Goal: Information Seeking & Learning: Find specific fact

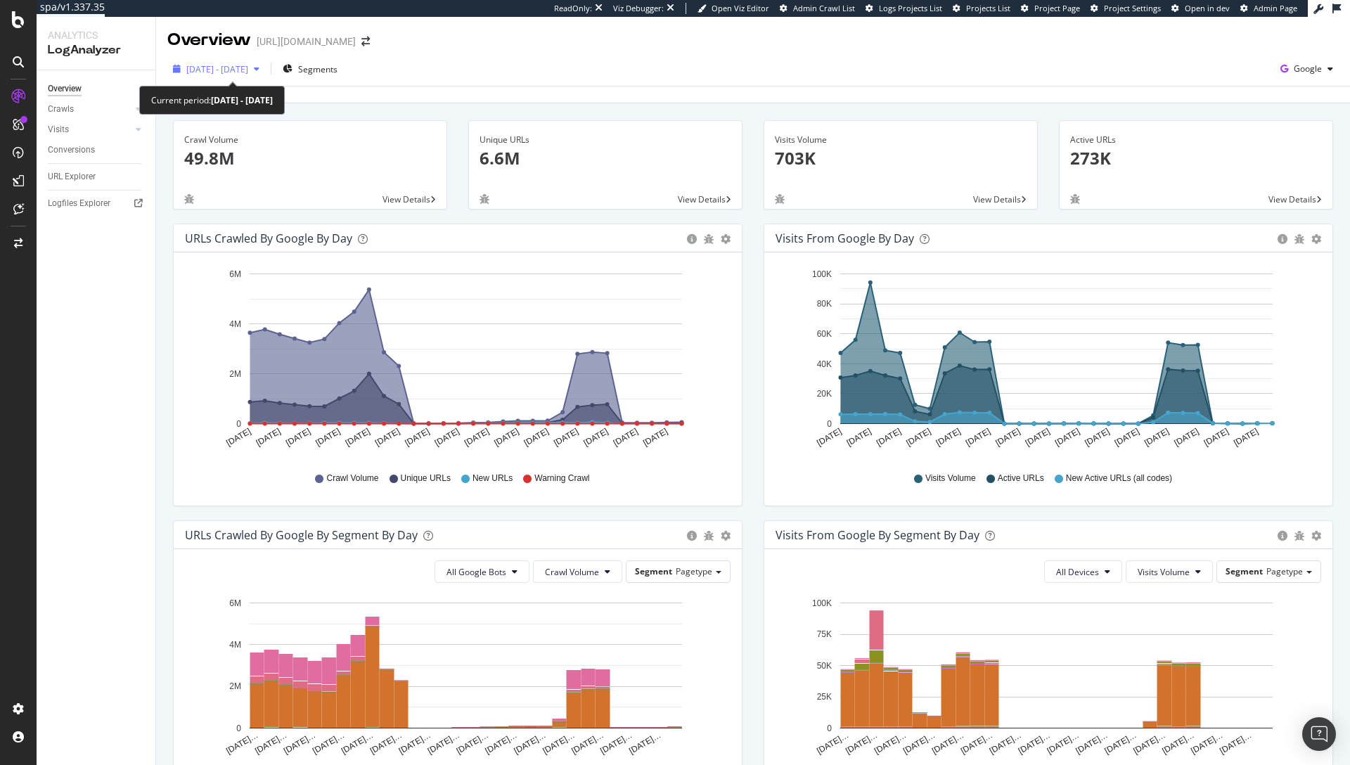
click at [248, 66] on span "[DATE] - [DATE]" at bounding box center [217, 69] width 62 height 12
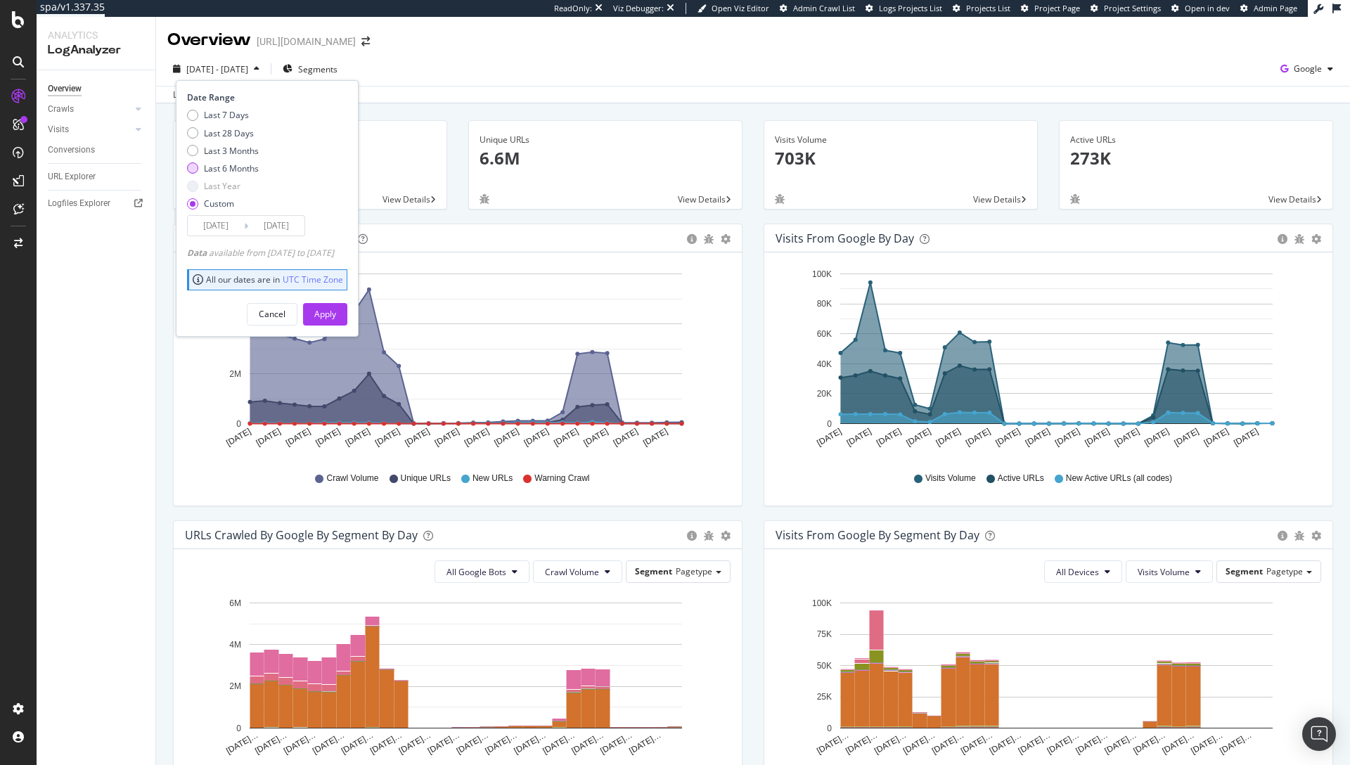
click at [229, 163] on div "Last 6 Months" at bounding box center [231, 168] width 55 height 12
type input "[DATE]"
click at [347, 307] on button "Apply" at bounding box center [325, 314] width 44 height 23
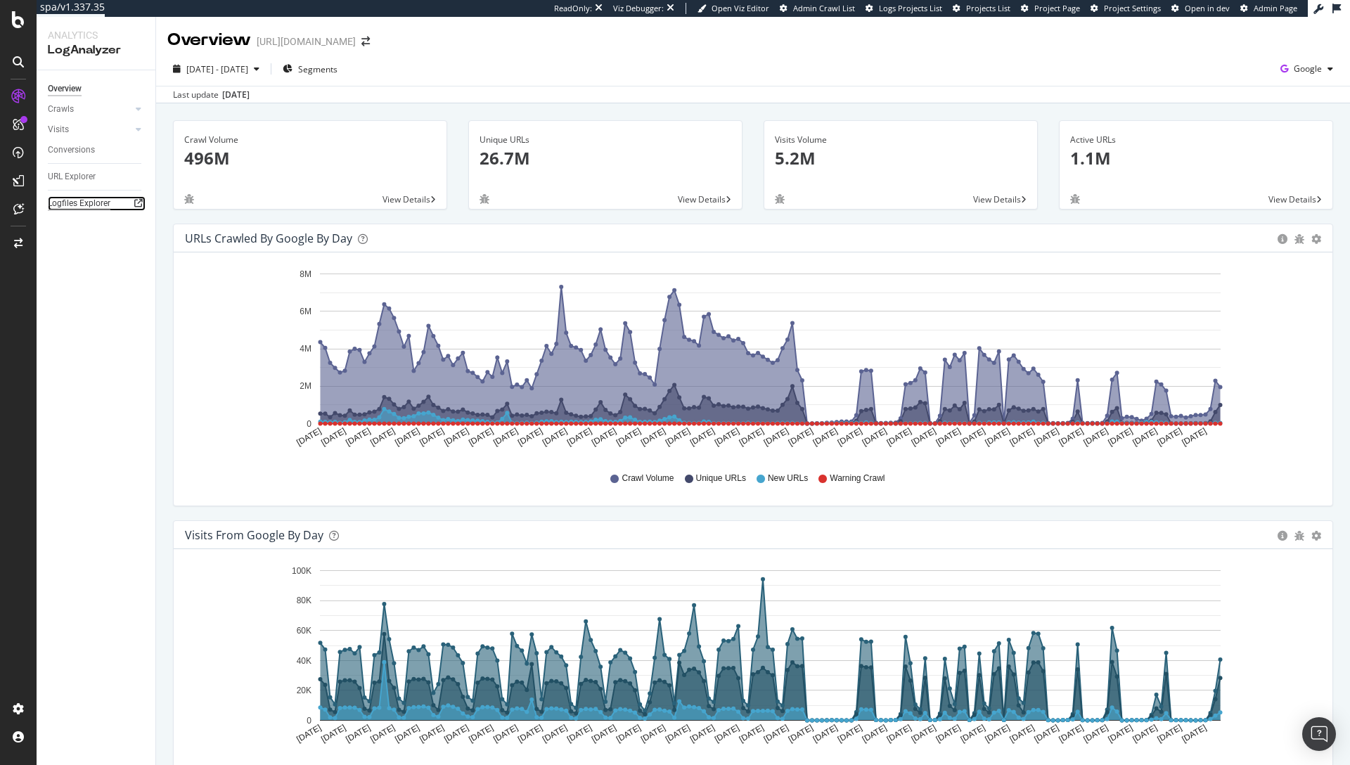
click at [78, 201] on div "Logfiles Explorer" at bounding box center [79, 203] width 63 height 15
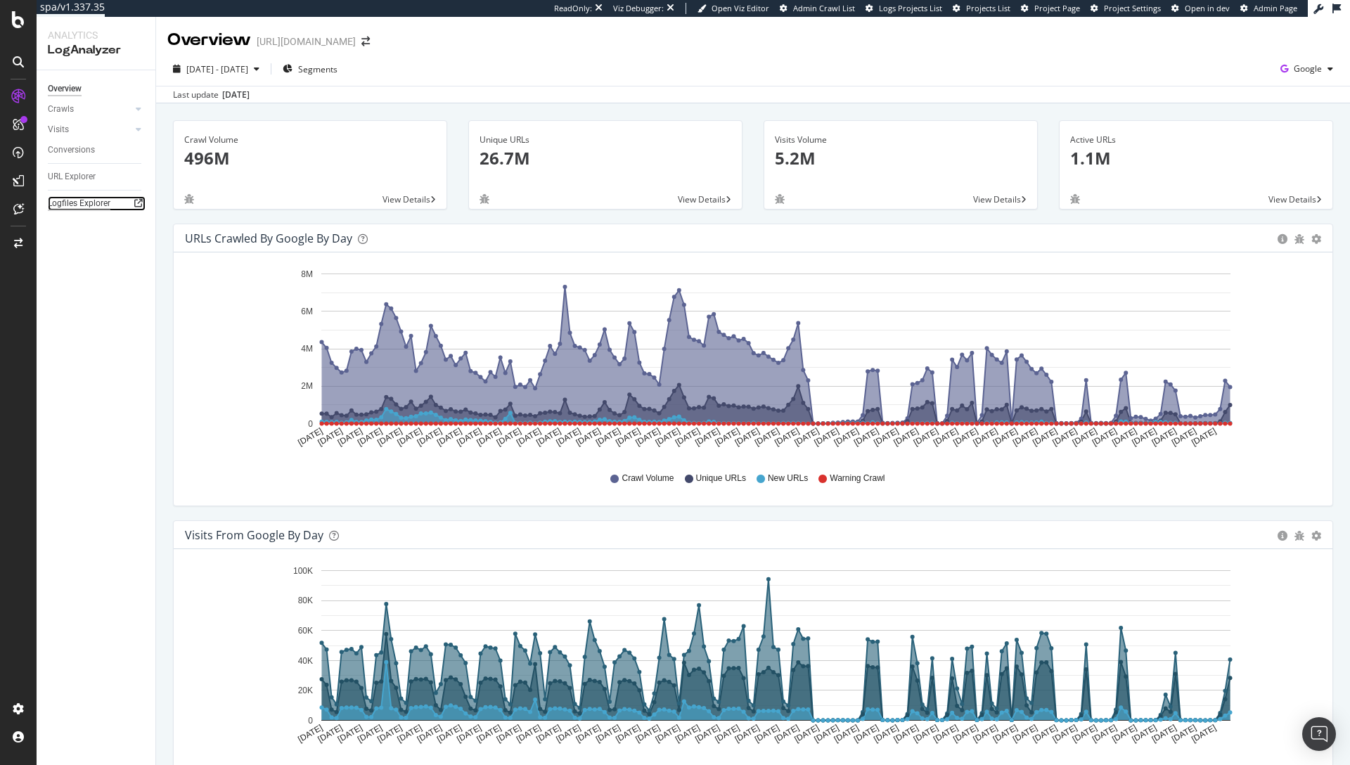
click at [70, 206] on div "Logfiles Explorer" at bounding box center [79, 203] width 63 height 15
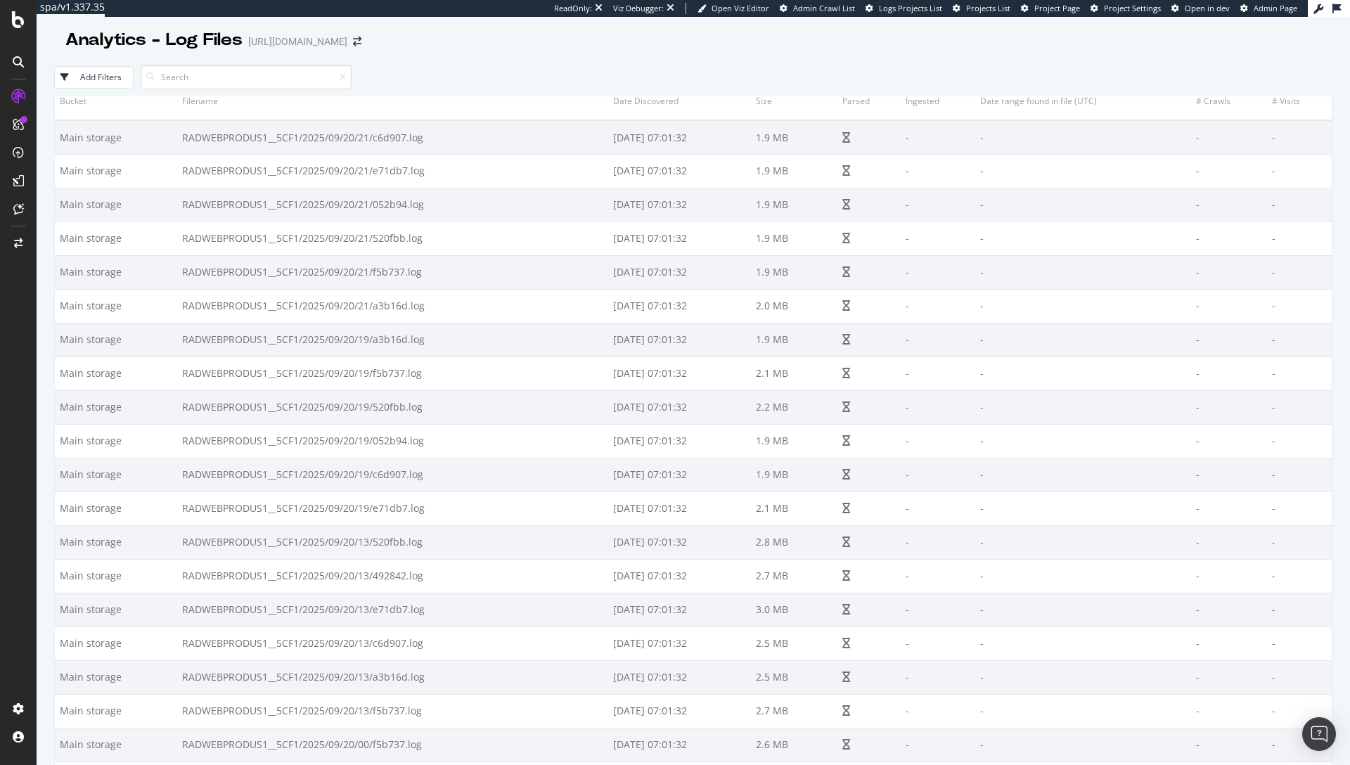
scroll to position [17, 0]
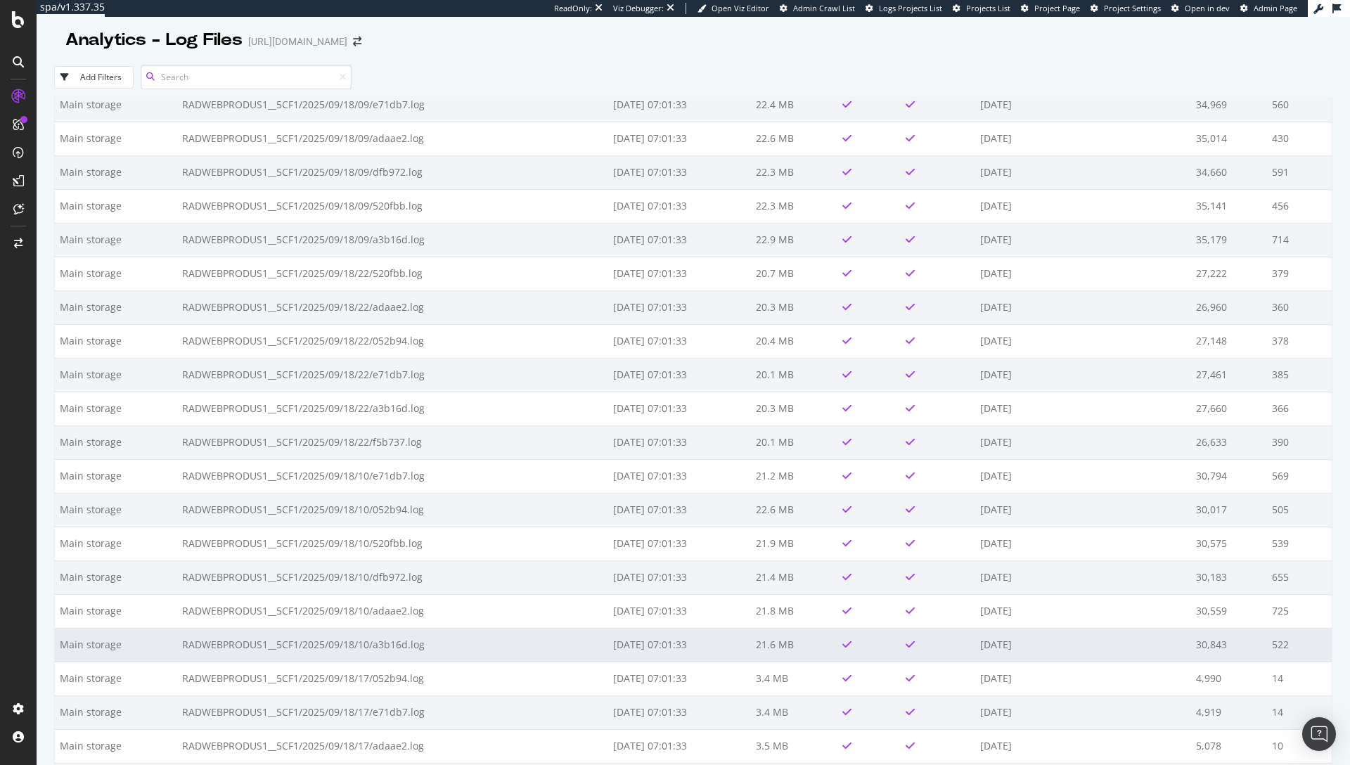
scroll to position [11464, 0]
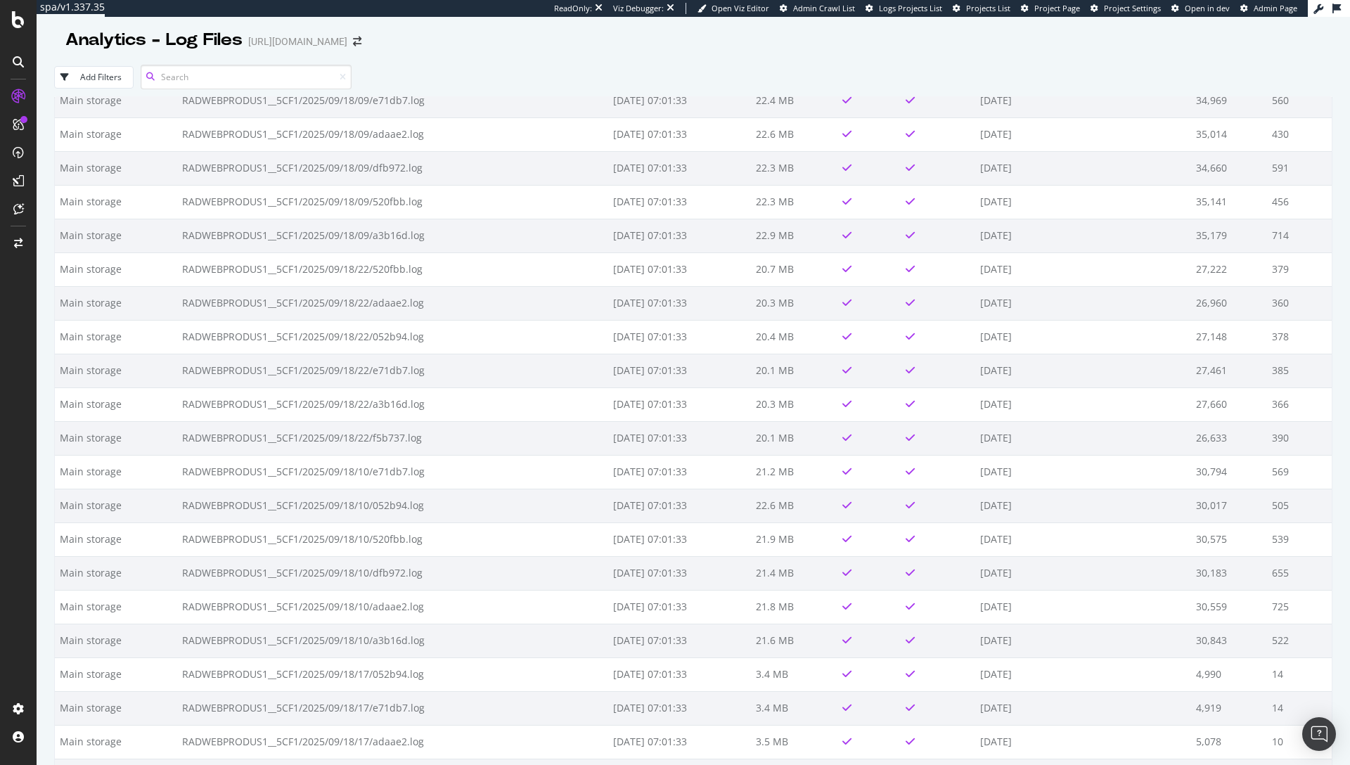
click at [225, 77] on input at bounding box center [246, 77] width 211 height 25
paste input "dfb972.log"
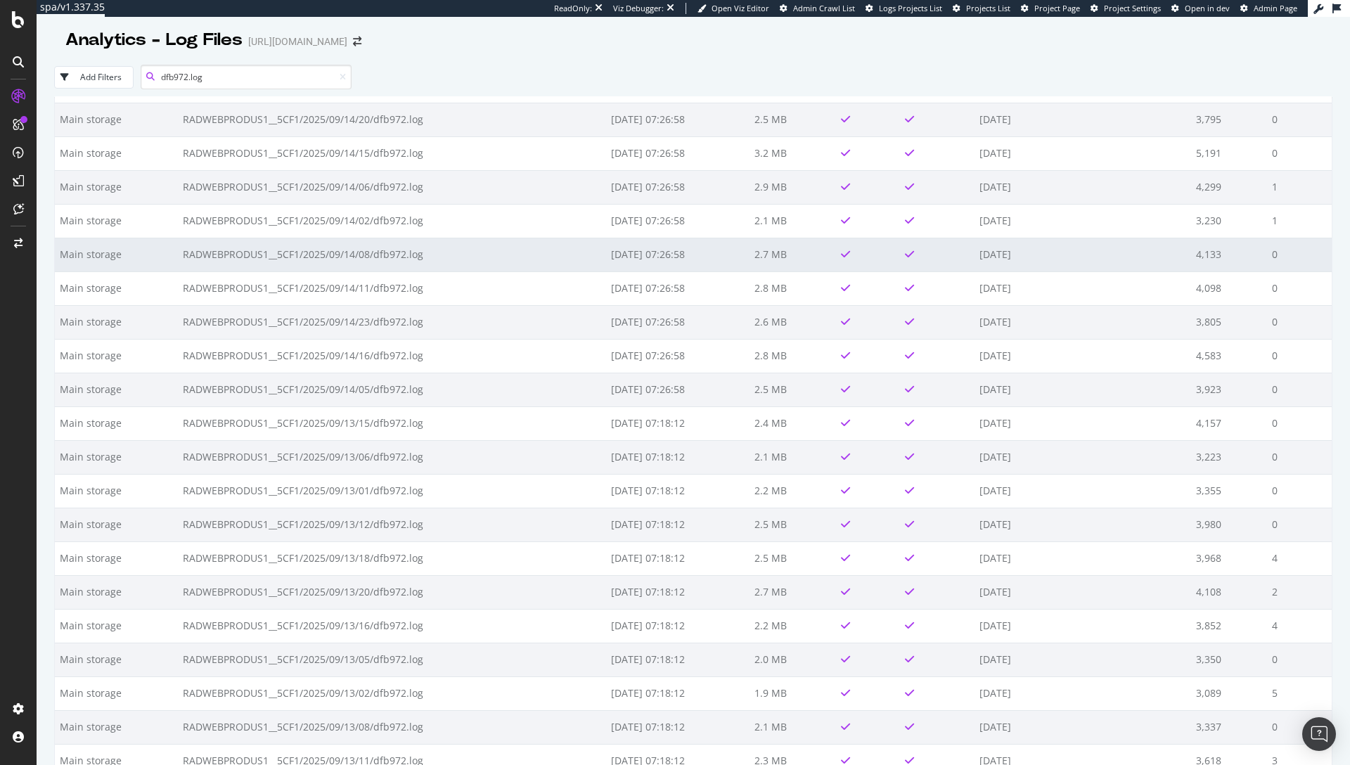
scroll to position [2736, 0]
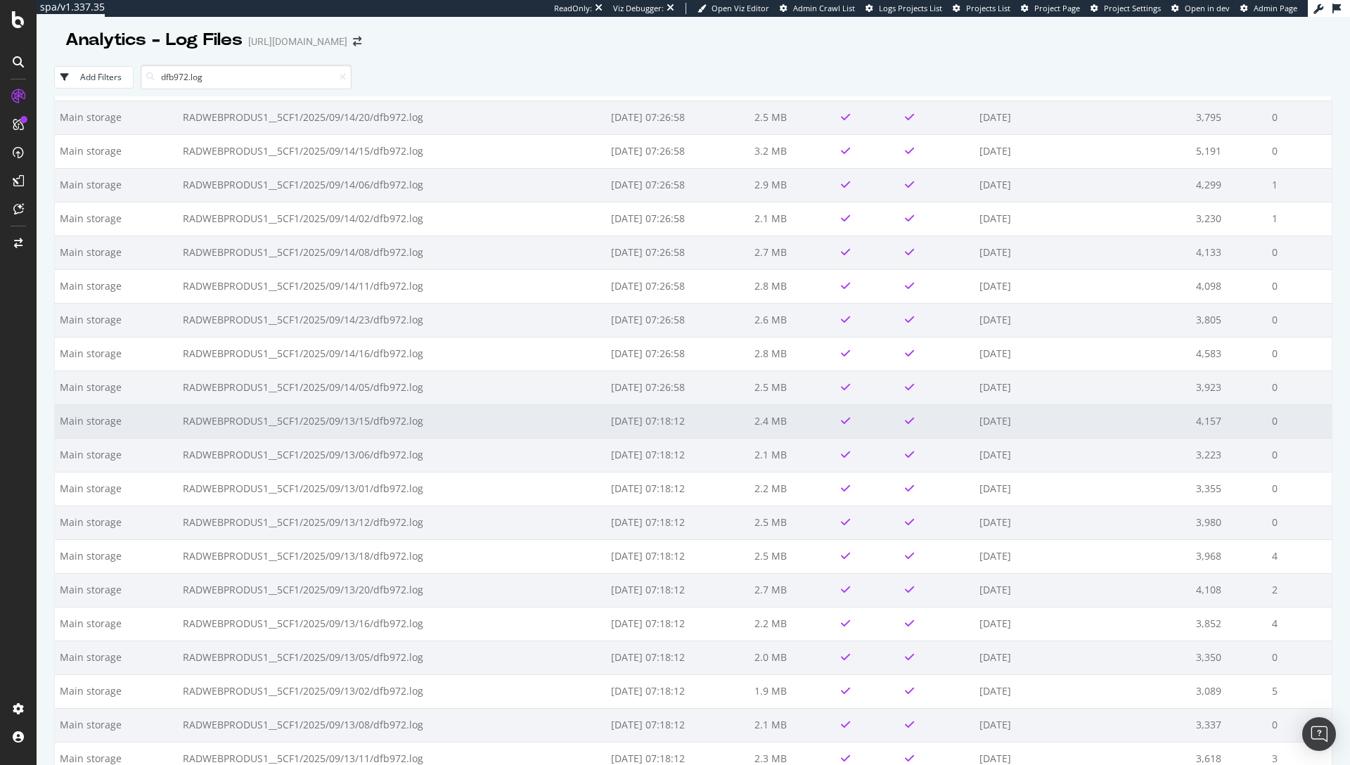
click at [331, 422] on td "RADWEBPRODUS1__5CF1/2025/09/13/15/dfb972.log" at bounding box center [392, 421] width 428 height 34
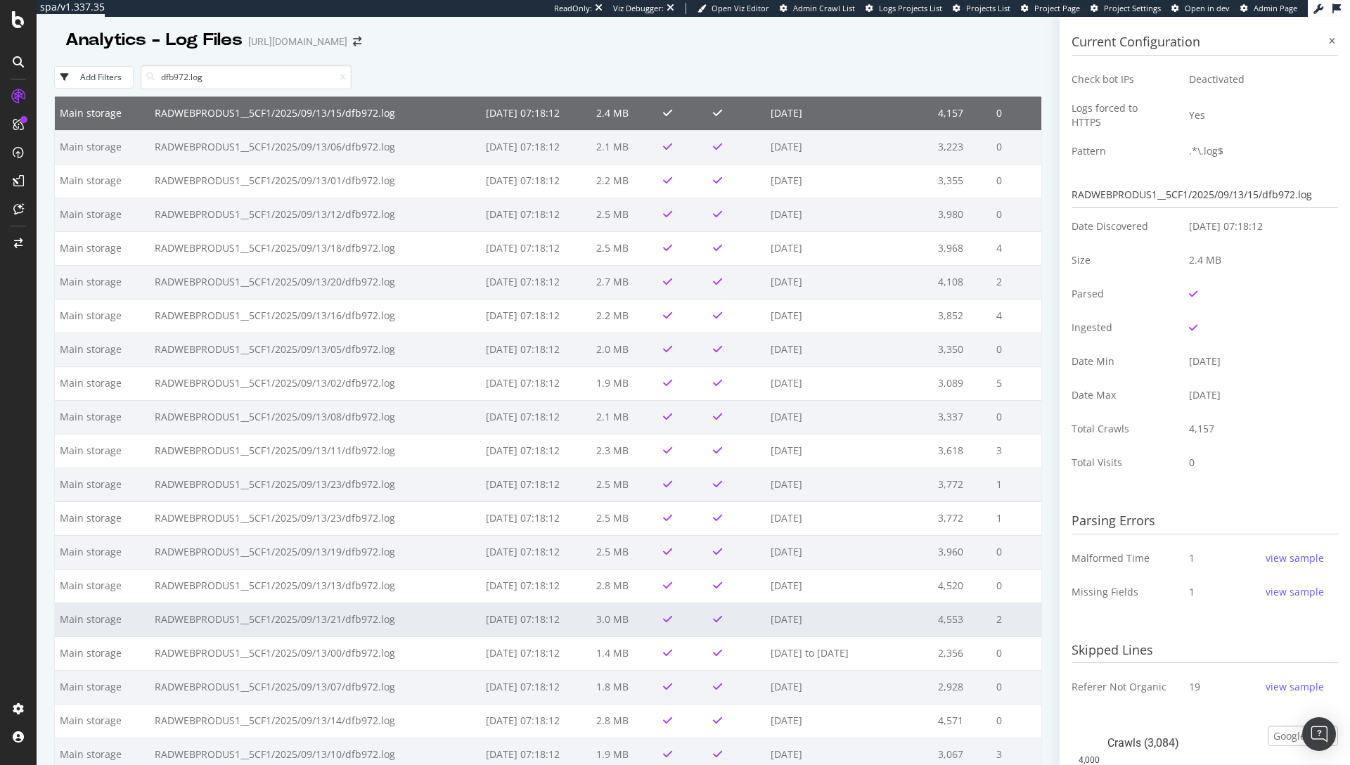
scroll to position [3046, 0]
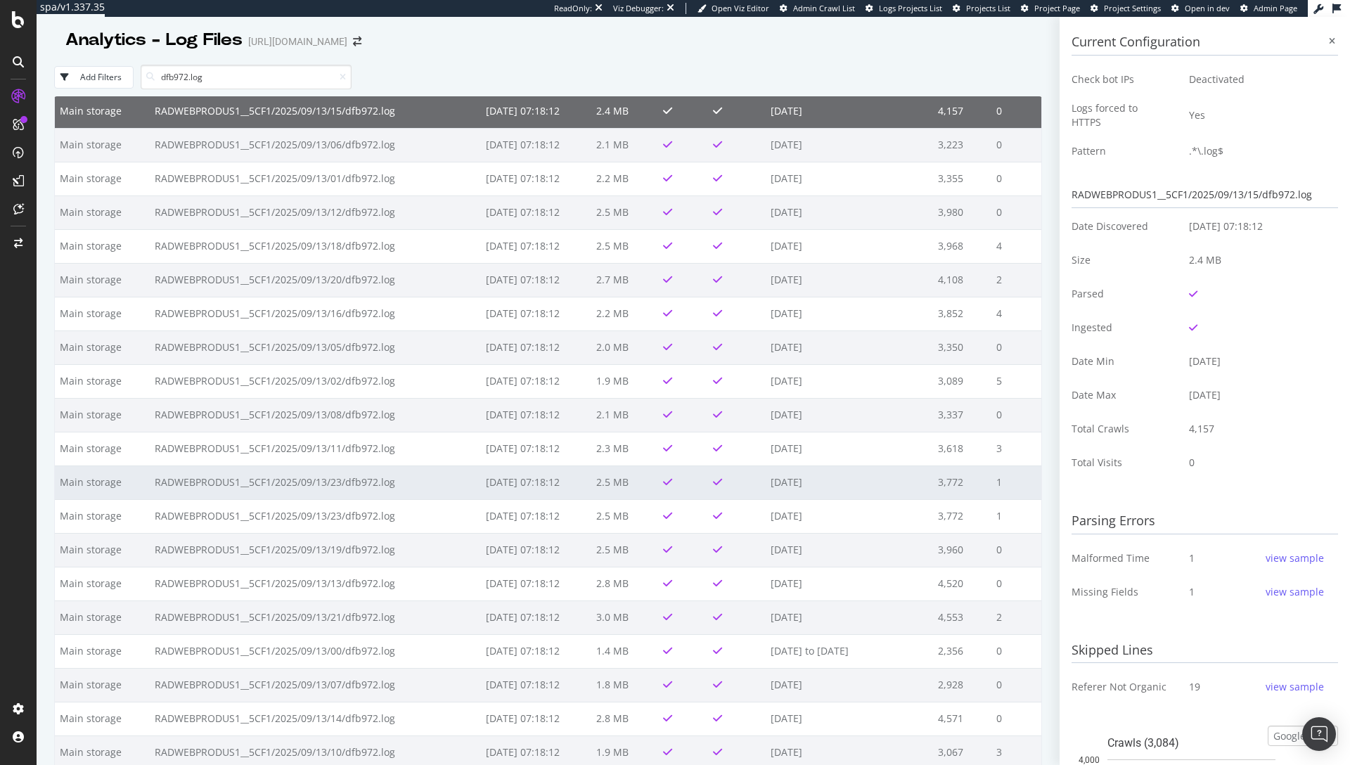
click at [436, 475] on td "RADWEBPRODUS1__5CF1/2025/09/13/23/dfb972.log" at bounding box center [315, 483] width 331 height 34
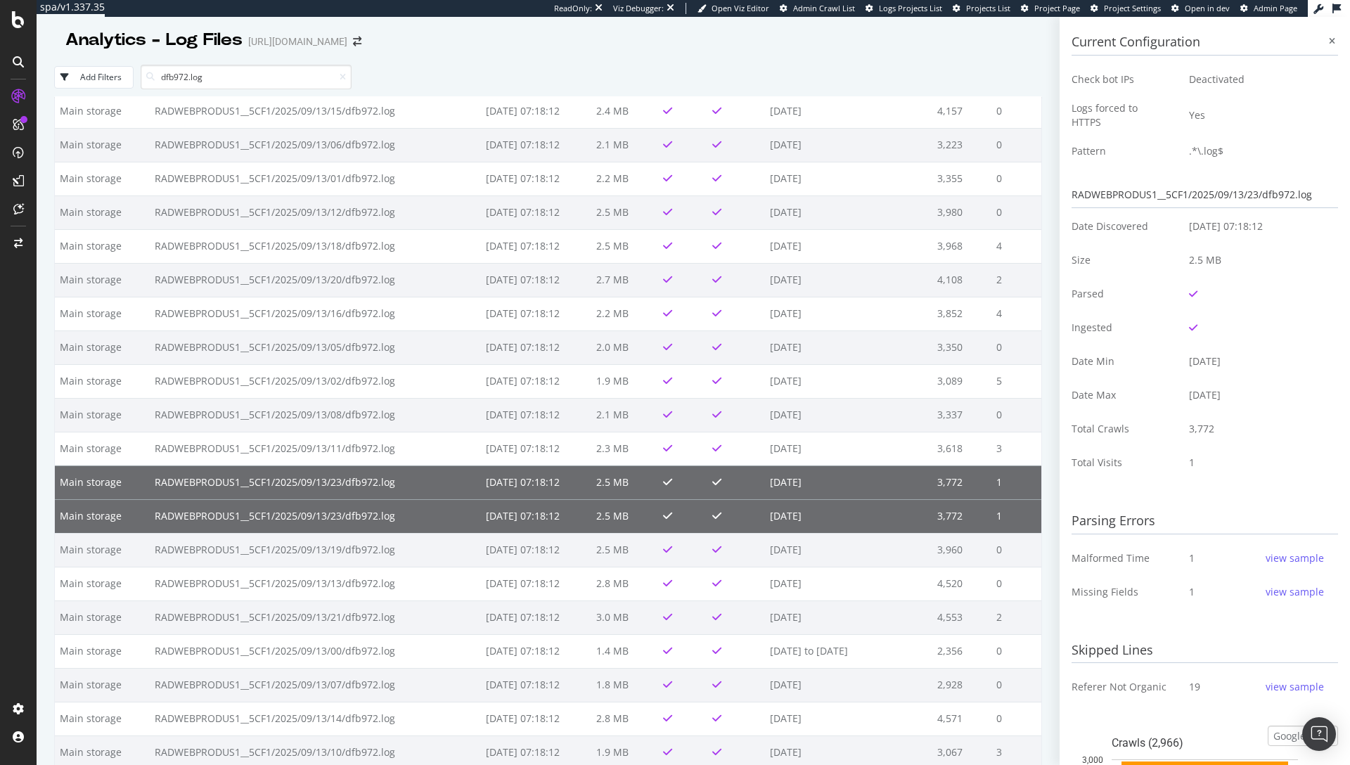
click at [436, 475] on td "RADWEBPRODUS1__5CF1/2025/09/13/23/dfb972.log" at bounding box center [315, 483] width 331 height 34
click at [313, 481] on td "RADWEBPRODUS1__5CF1/2025/09/13/23/dfb972.log" at bounding box center [315, 483] width 331 height 34
click at [321, 523] on td "RADWEBPRODUS1__5CF1/2025/09/13/23/dfb972.log" at bounding box center [315, 516] width 331 height 34
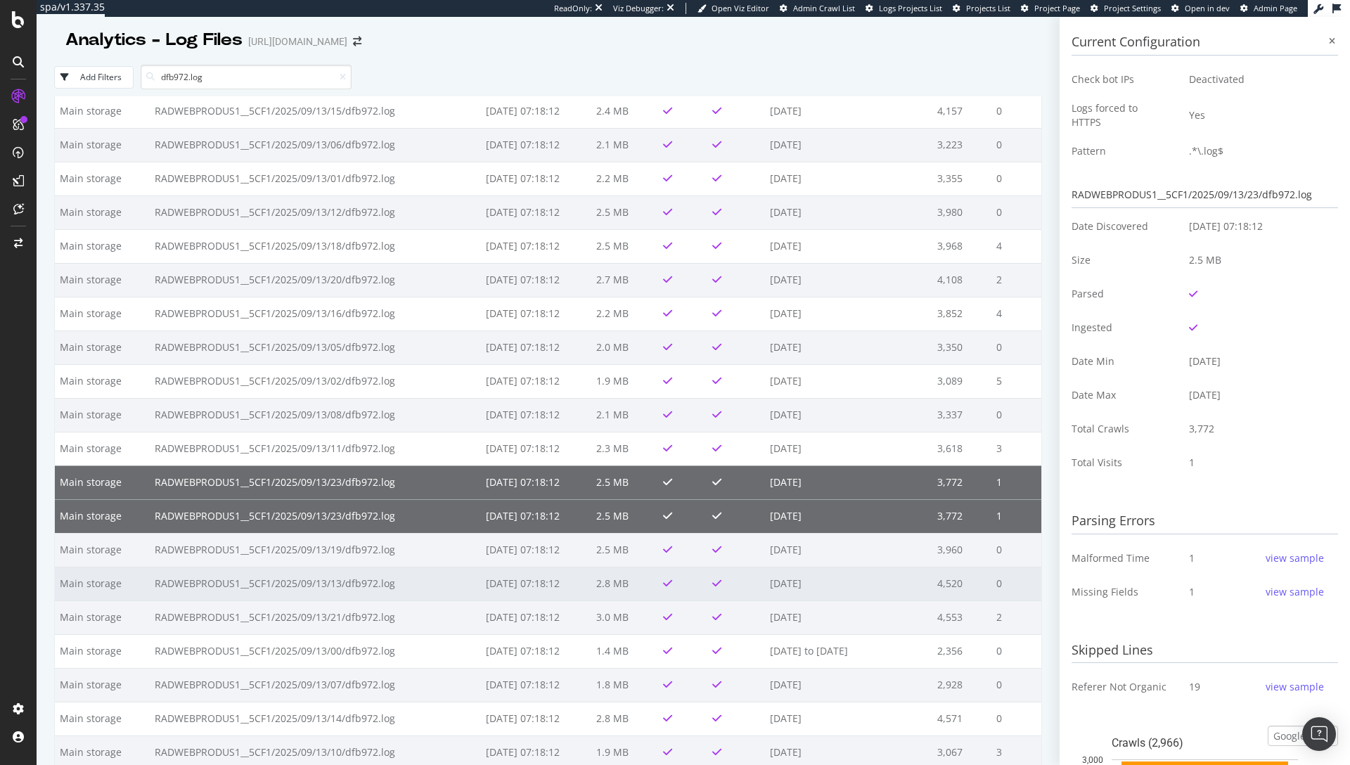
click at [328, 579] on td "RADWEBPRODUS1__5CF1/2025/09/13/13/dfb972.log" at bounding box center [315, 584] width 331 height 34
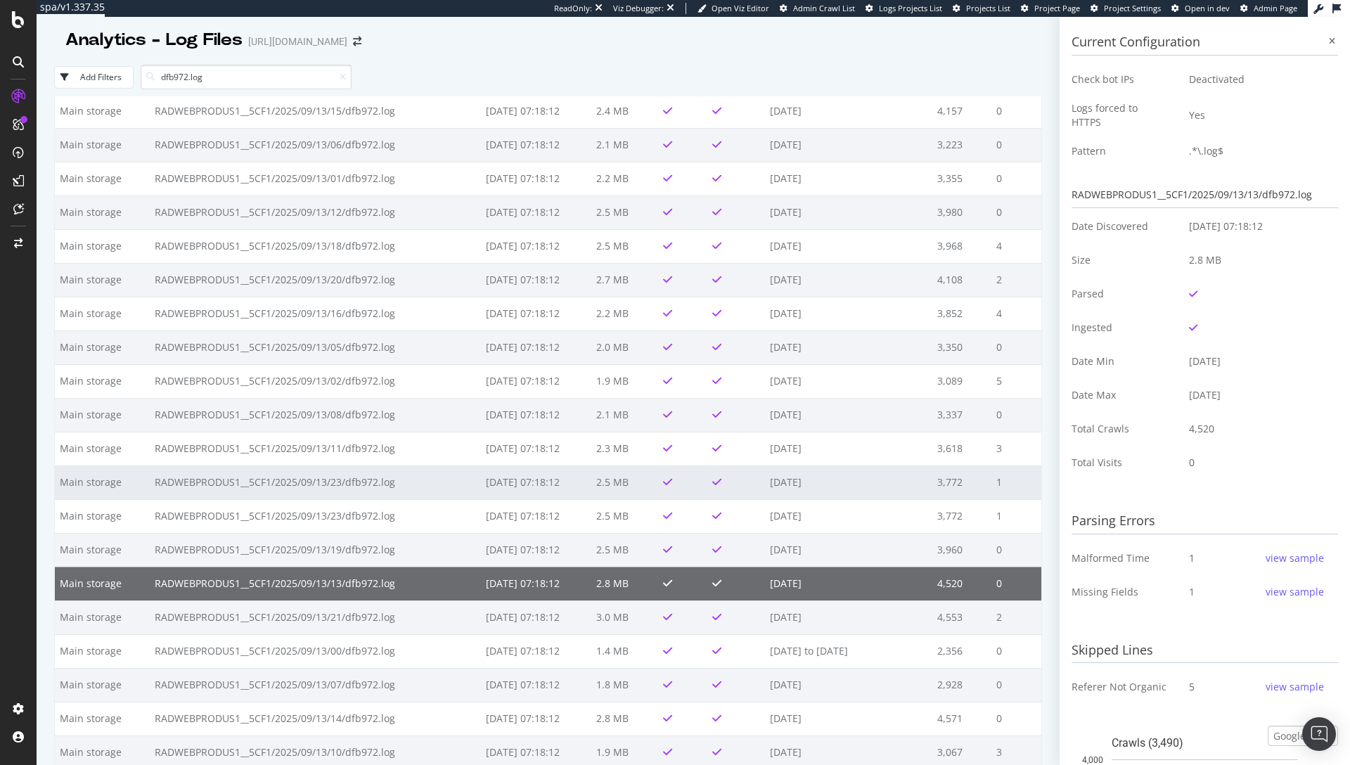
click at [329, 487] on td "RADWEBPRODUS1__5CF1/2025/09/13/23/dfb972.log" at bounding box center [315, 483] width 331 height 34
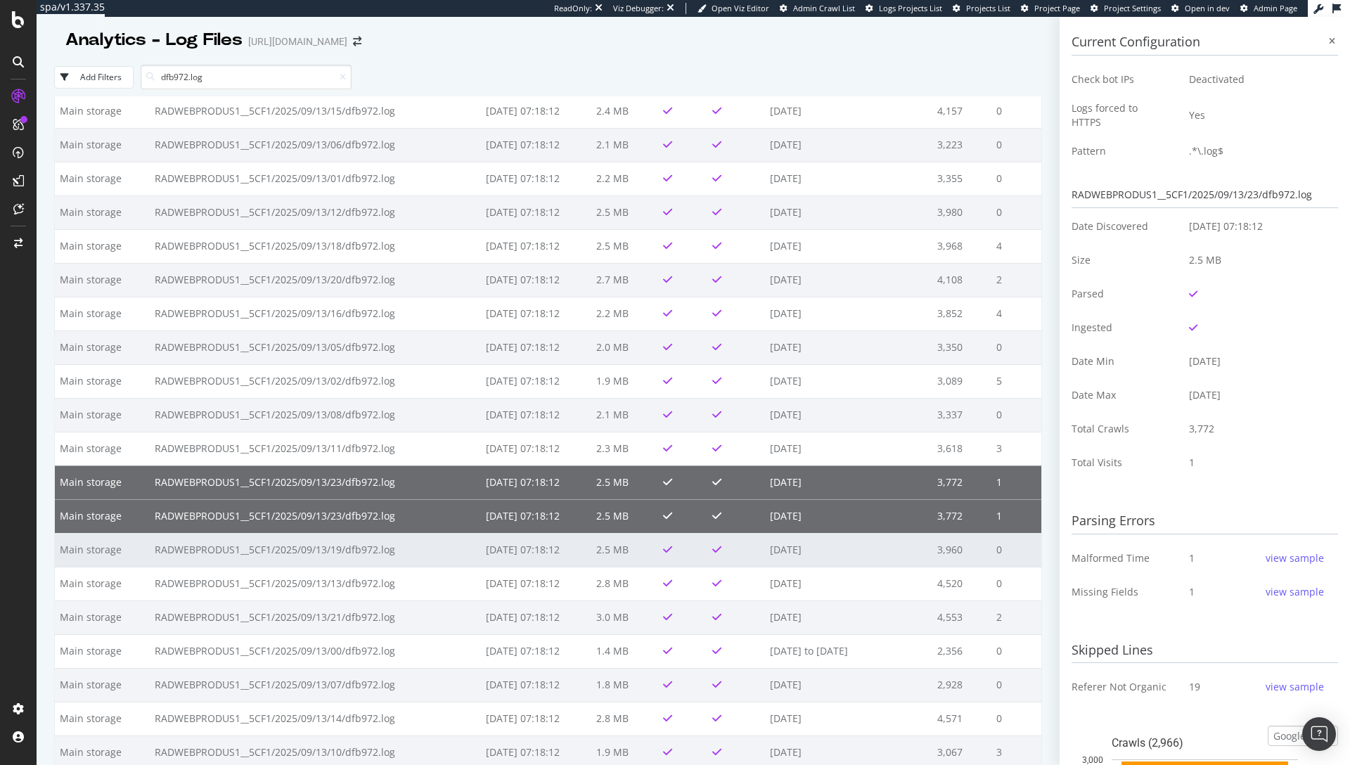
click at [349, 554] on td "RADWEBPRODUS1__5CF1/2025/09/13/19/dfb972.log" at bounding box center [315, 550] width 331 height 34
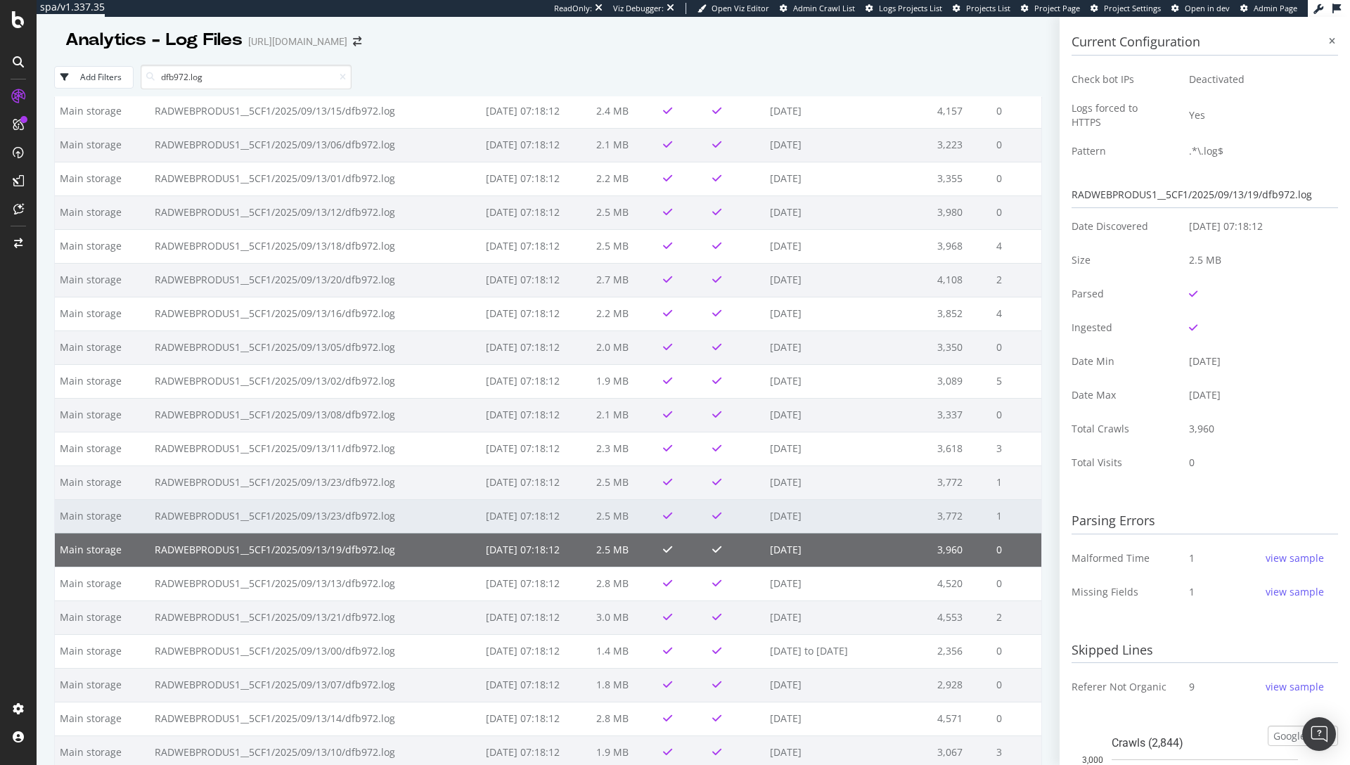
click at [356, 520] on td "RADWEBPRODUS1__5CF1/2025/09/13/23/dfb972.log" at bounding box center [315, 516] width 331 height 34
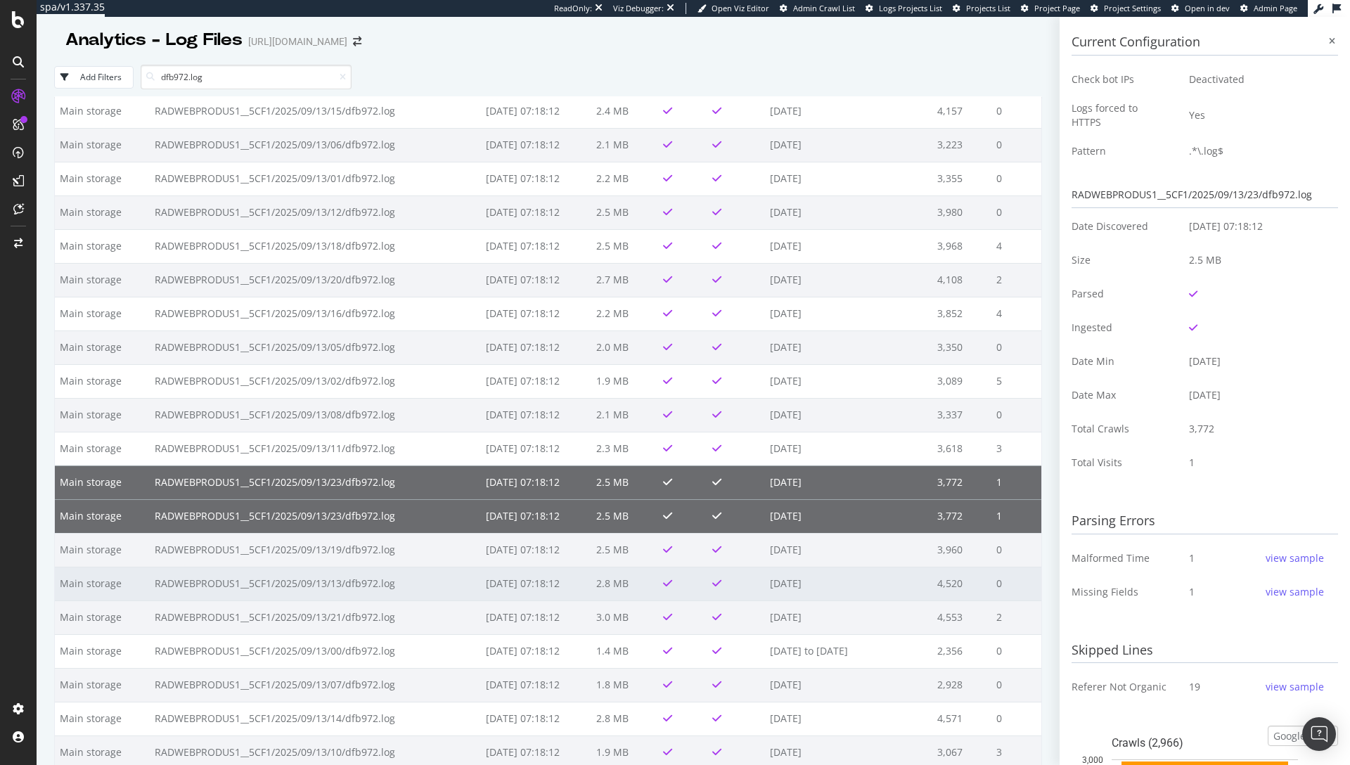
click at [344, 580] on td "RADWEBPRODUS1__5CF1/2025/09/13/13/dfb972.log" at bounding box center [315, 584] width 331 height 34
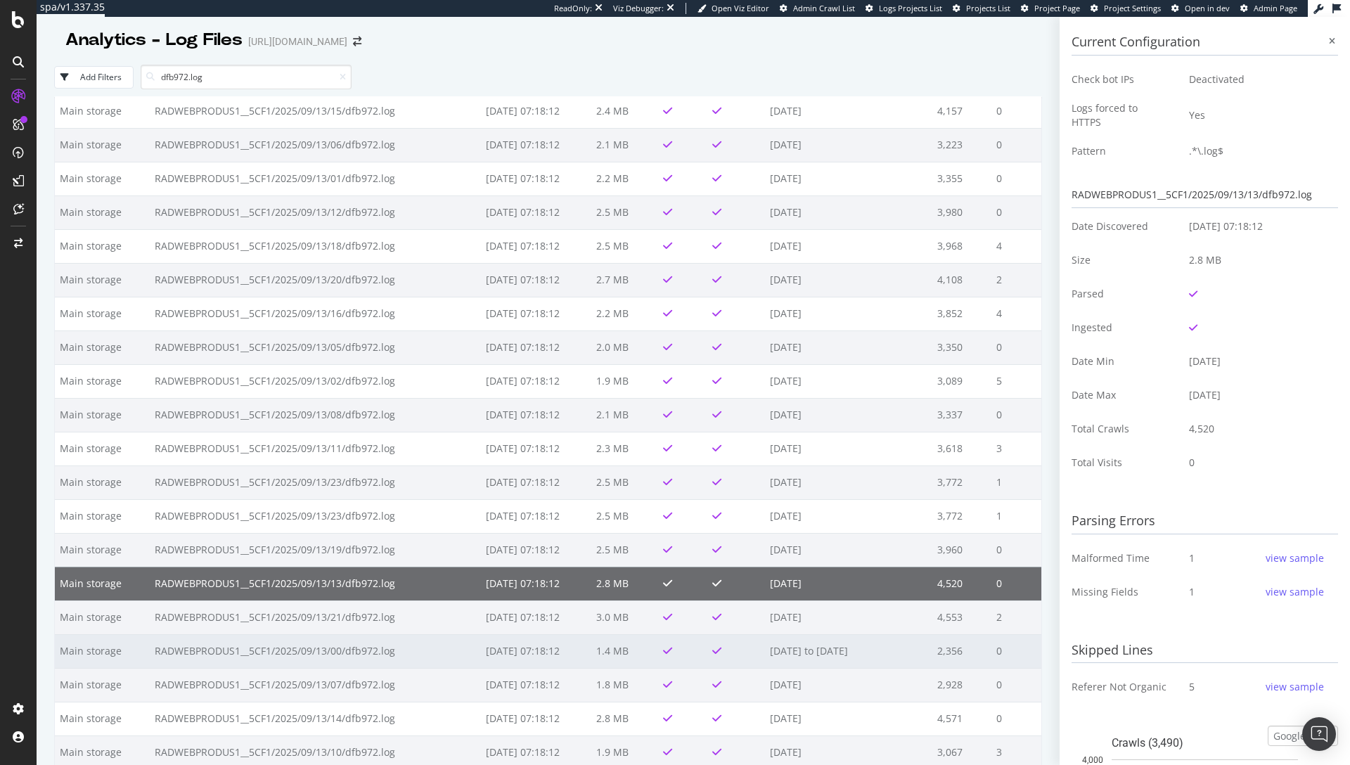
click at [346, 656] on td "RADWEBPRODUS1__5CF1/2025/09/13/00/dfb972.log" at bounding box center [315, 651] width 331 height 34
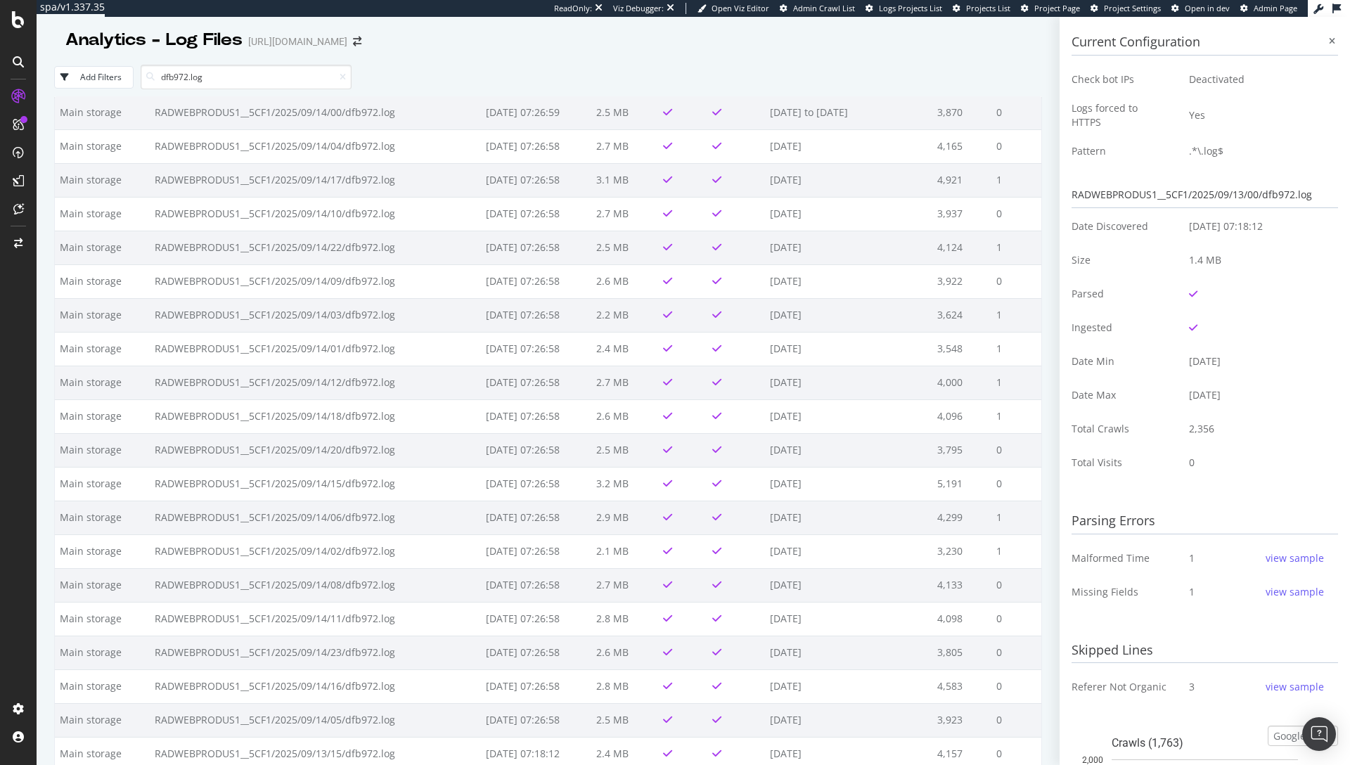
scroll to position [2332, 0]
click at [175, 65] on input "dfb972.log" at bounding box center [246, 77] width 211 height 25
click at [177, 69] on input "dfb972.log" at bounding box center [246, 77] width 211 height 25
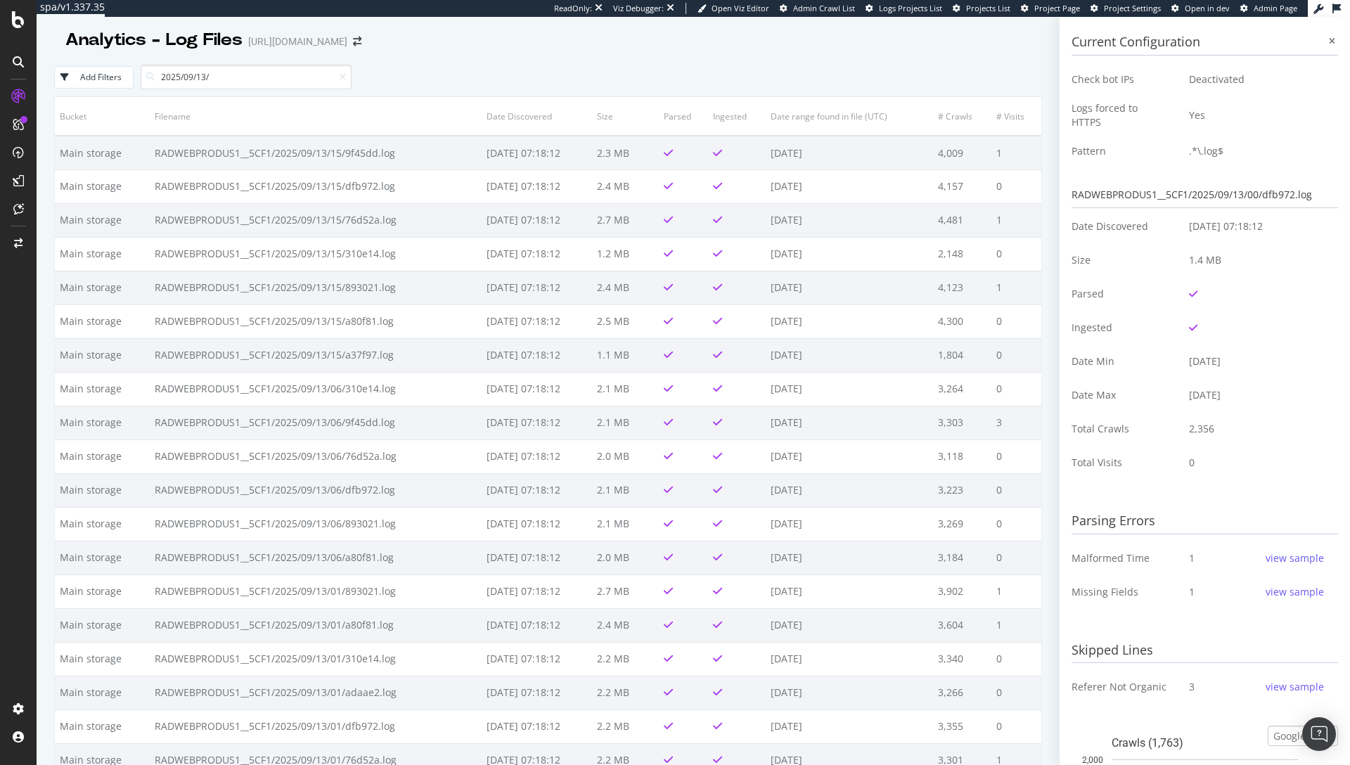
click at [113, 80] on div "Add Filters" at bounding box center [100, 77] width 41 height 12
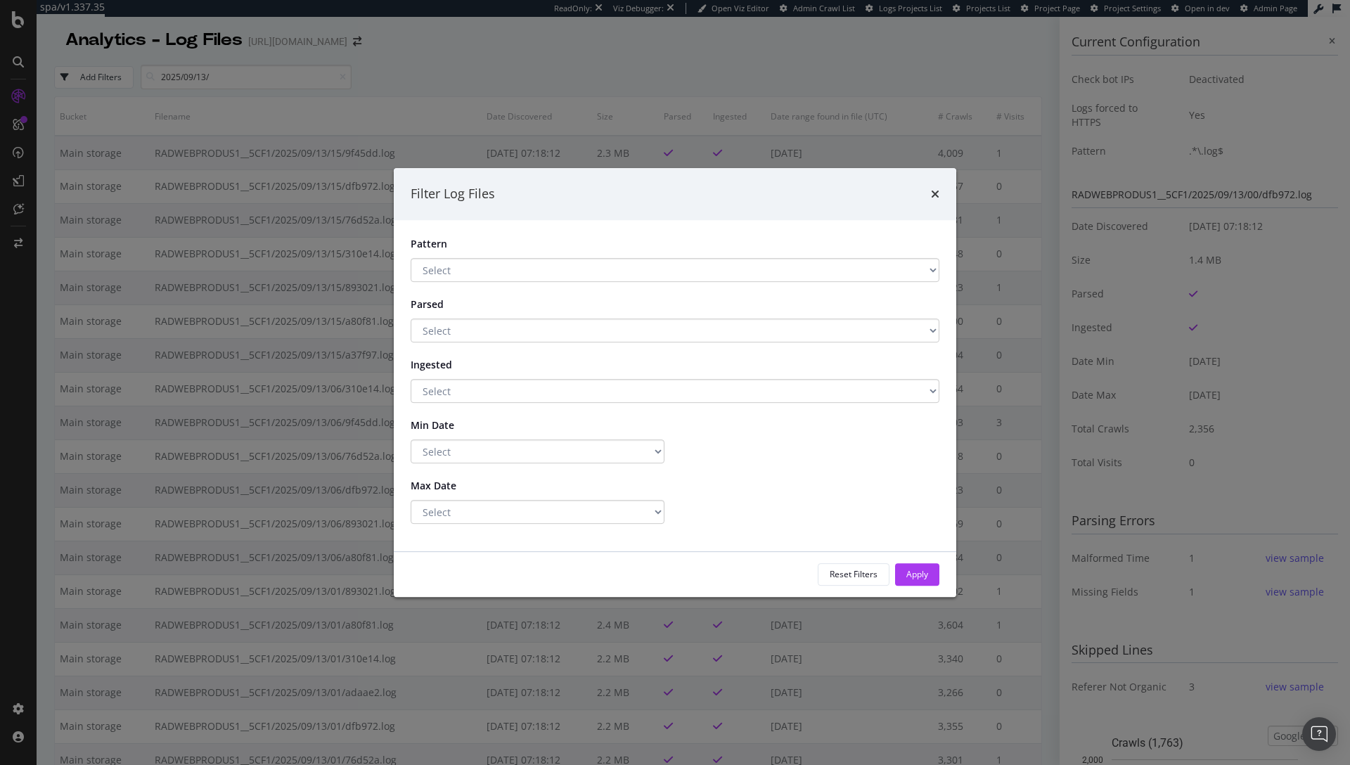
click at [231, 69] on div "Filter Log Files Pattern Select .*\.log$ Has a Pattern No Pattern Parsed Select…" at bounding box center [675, 382] width 1350 height 765
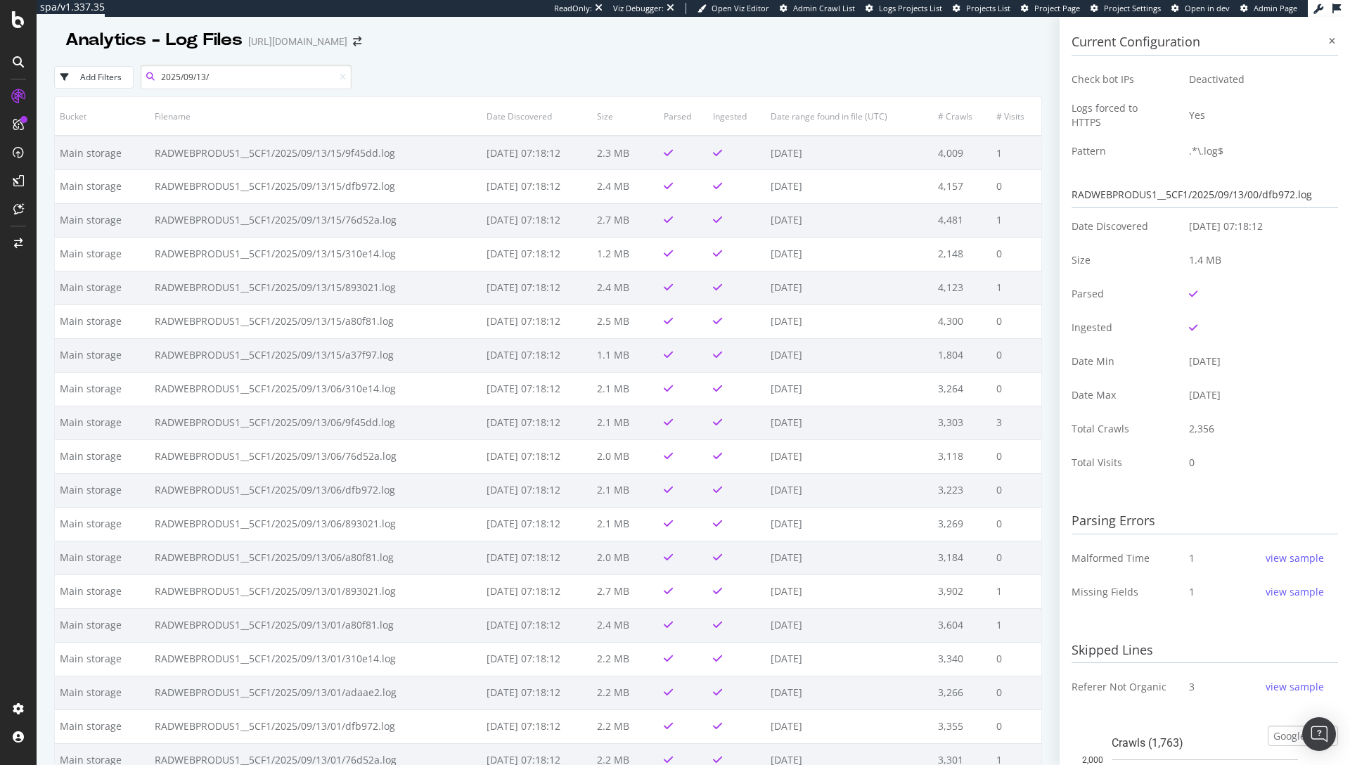
click at [232, 73] on input "2025/09/13/" at bounding box center [246, 77] width 211 height 25
click at [158, 77] on div at bounding box center [151, 77] width 20 height 10
click at [178, 82] on input "2025/09/13/" at bounding box center [246, 77] width 211 height 25
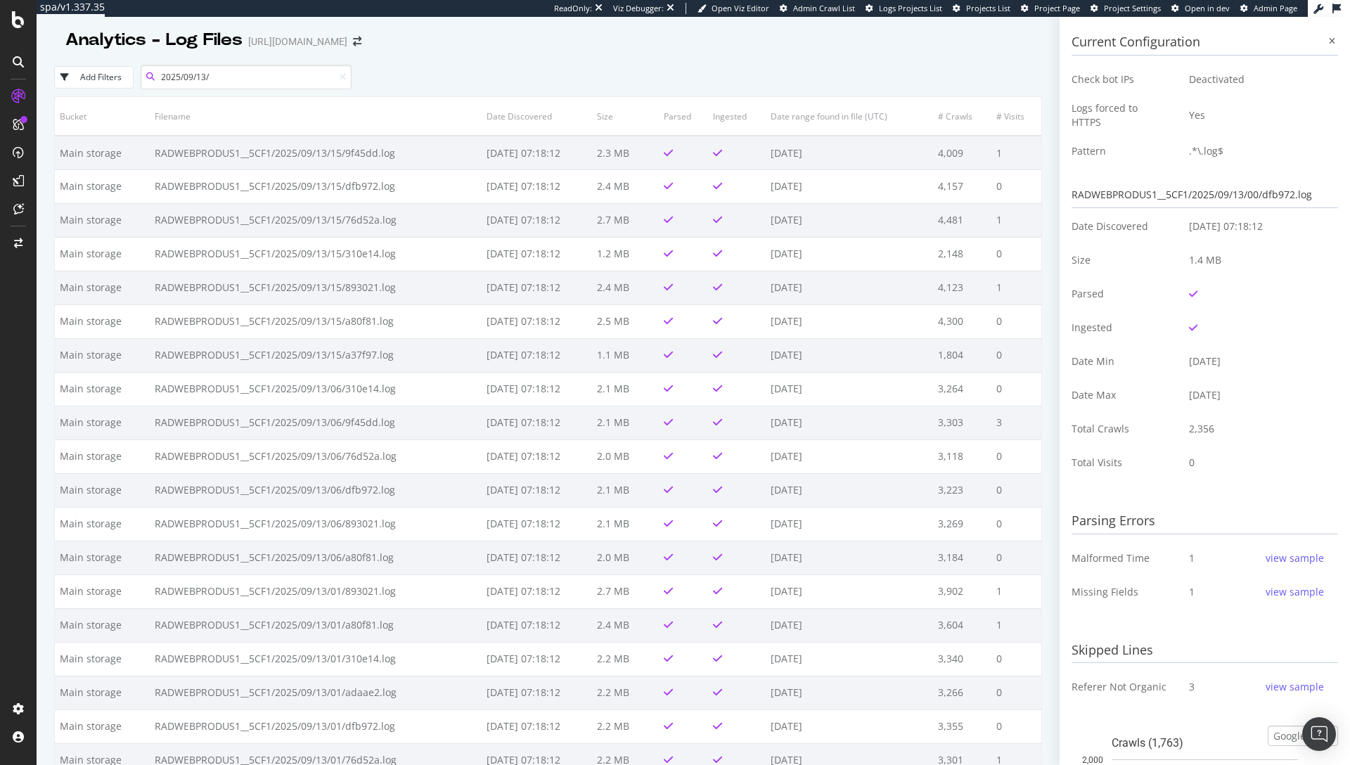
click at [162, 78] on input "2025/09/13/" at bounding box center [246, 77] width 211 height 25
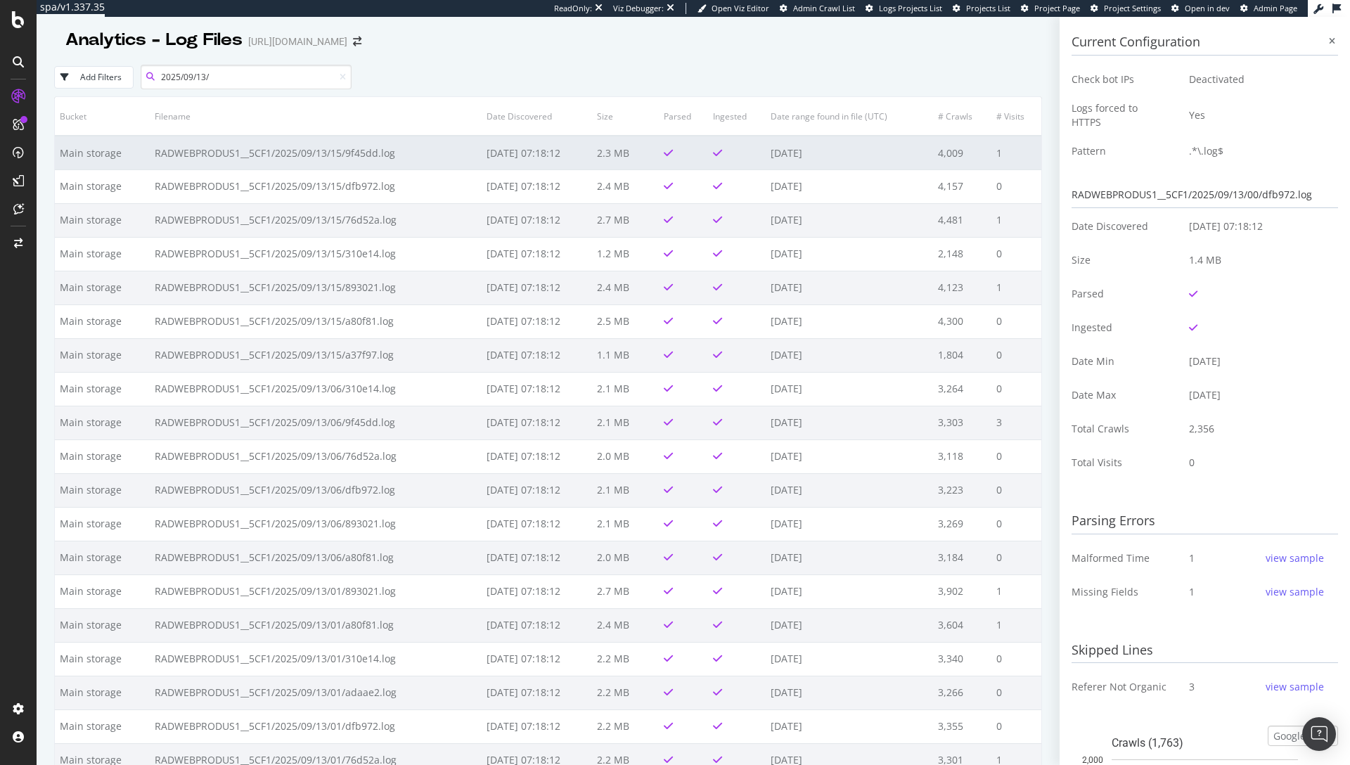
paste input "RADWEBPRODUS1"
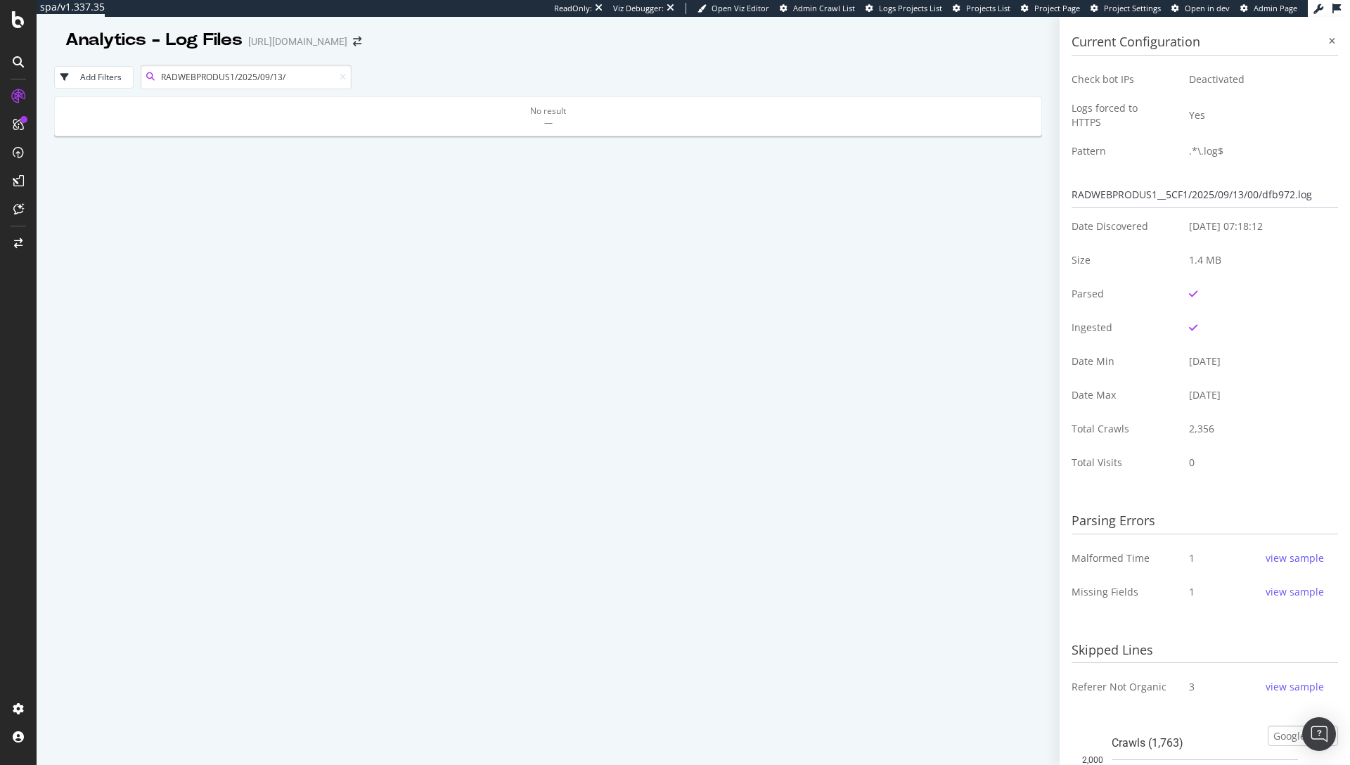
click at [292, 75] on input "RADWEBPRODUS1/2025/09/13/" at bounding box center [246, 77] width 211 height 25
type input "RADWEBPRODUS1/2025/"
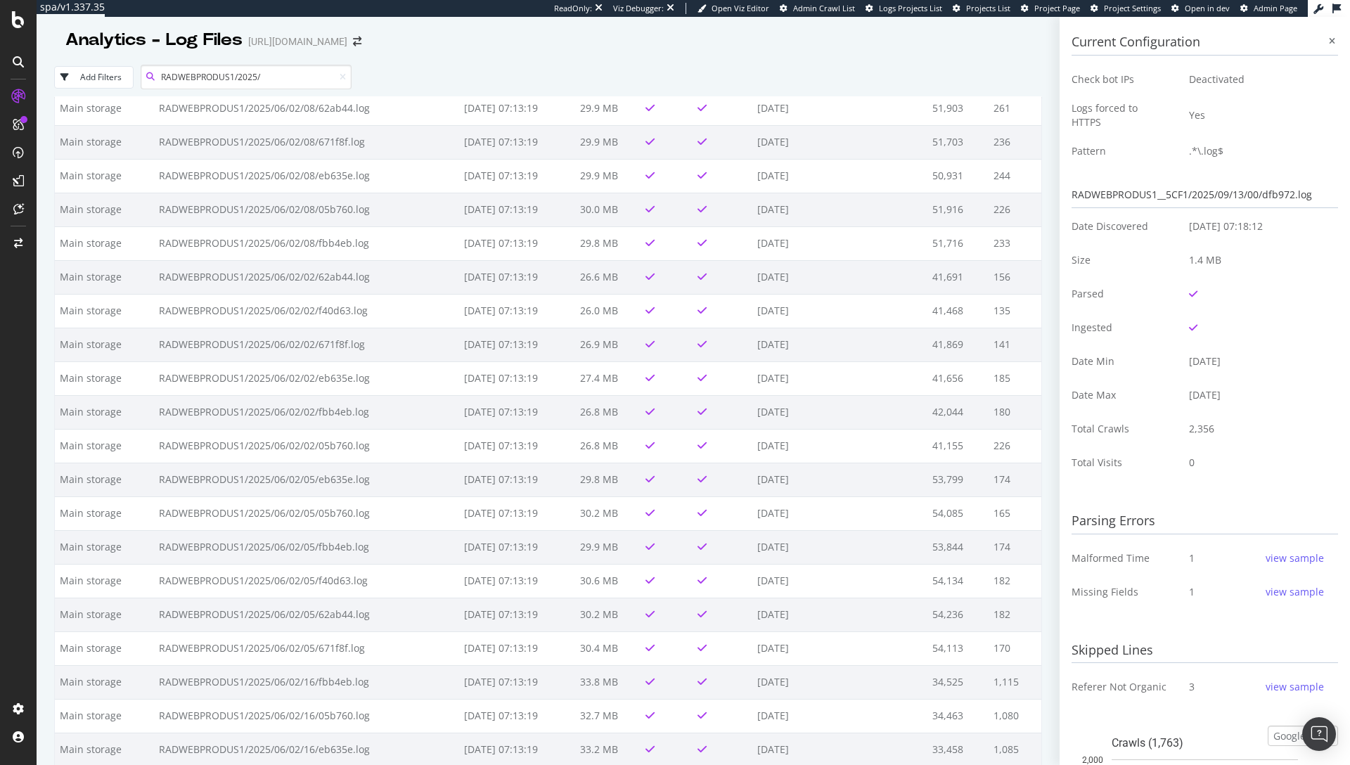
scroll to position [1139, 0]
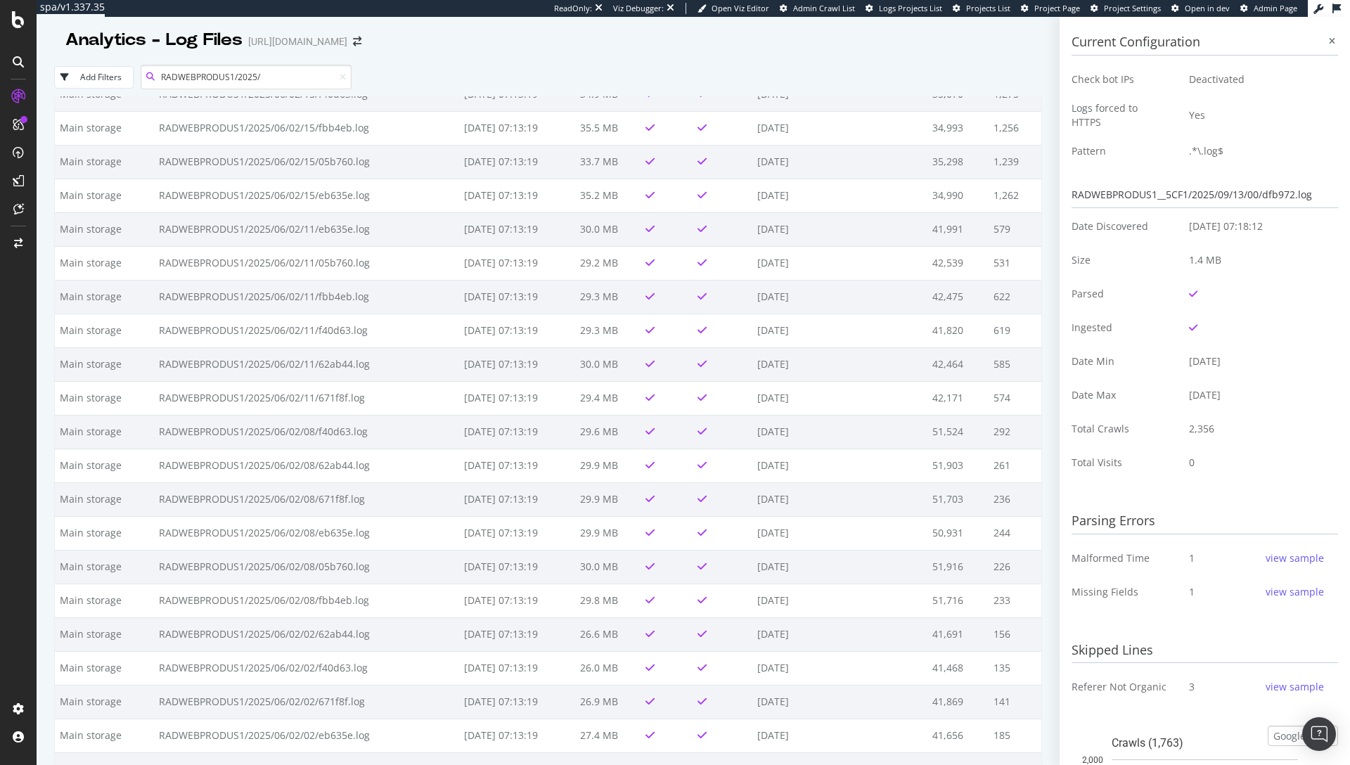
click at [340, 83] on input "RADWEBPRODUS1/2025/" at bounding box center [246, 77] width 211 height 25
click at [340, 81] on input "RADWEBPRODUS1/2025/" at bounding box center [246, 77] width 211 height 25
click at [342, 79] on icon at bounding box center [343, 77] width 6 height 8
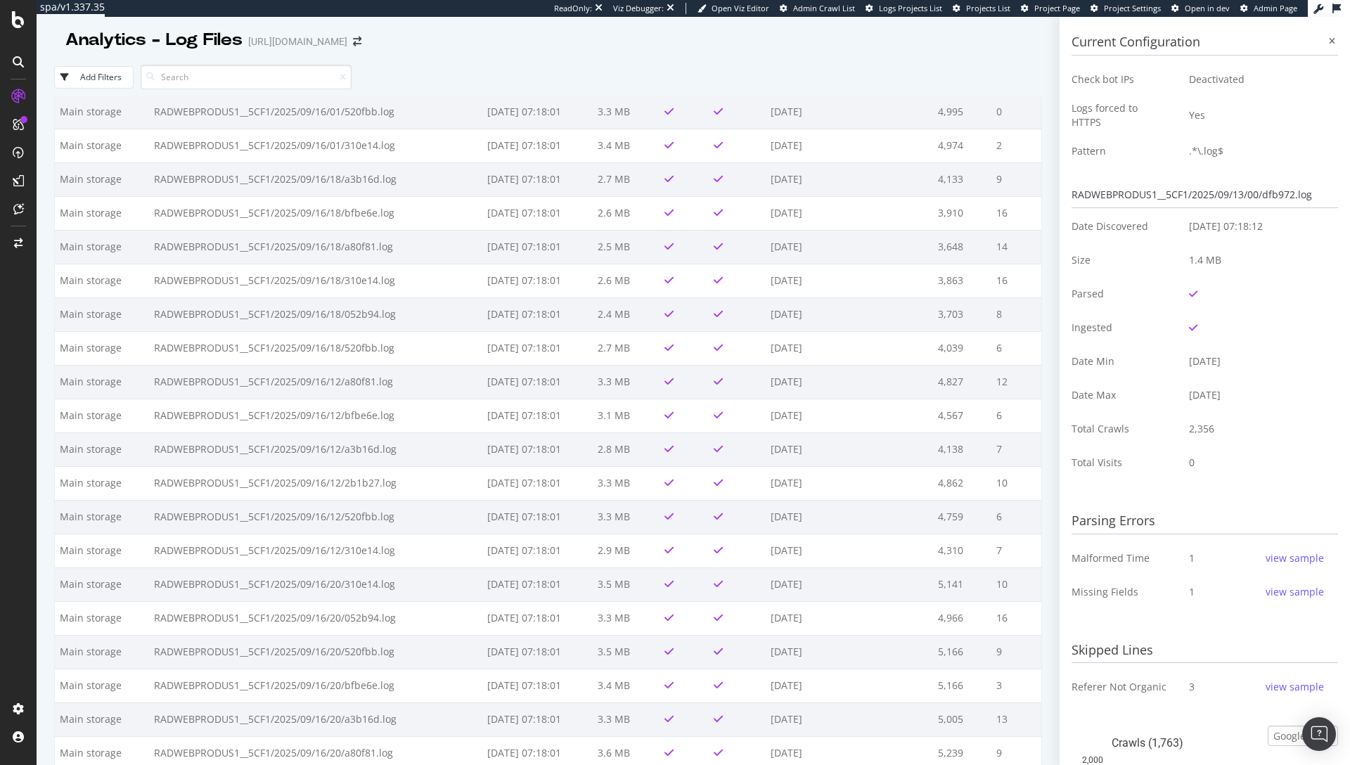
scroll to position [20500, 0]
